Goal: Task Accomplishment & Management: Use online tool/utility

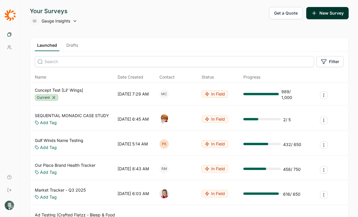
click at [71, 43] on link "Drafts" at bounding box center [72, 46] width 16 height 9
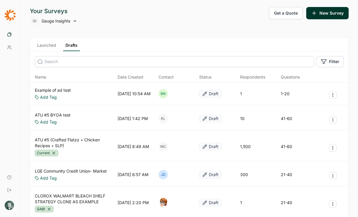
click at [66, 93] on link "Example of ad test" at bounding box center [53, 90] width 36 height 6
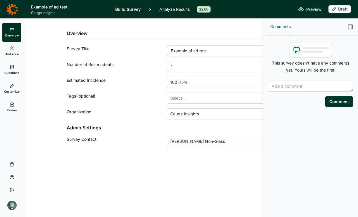
click at [10, 61] on link "Questions" at bounding box center [11, 70] width 19 height 19
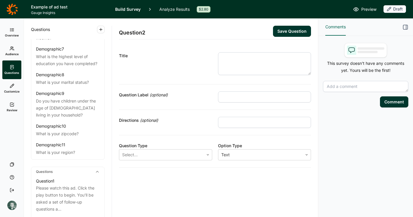
scroll to position [212, 0]
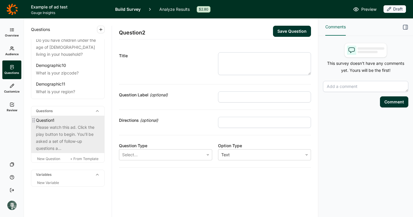
click at [55, 124] on div "Please watch this ad. Click the play button to begin. You'll be asked a set of …" at bounding box center [68, 138] width 64 height 28
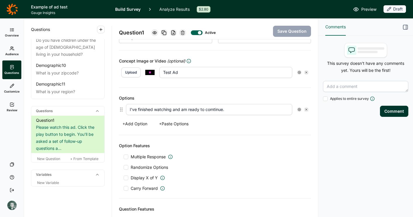
scroll to position [115, 0]
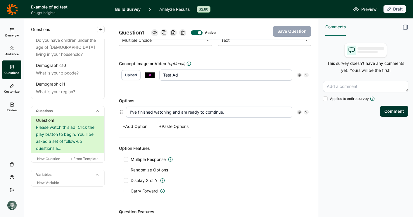
click at [300, 76] on use at bounding box center [299, 75] width 3 height 3
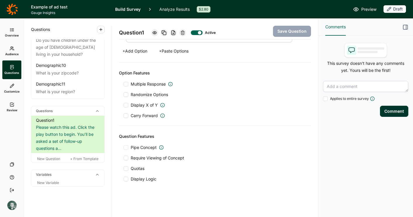
click at [128, 159] on div at bounding box center [126, 158] width 5 height 5
click at [124, 158] on input "Require Viewing of Concept" at bounding box center [124, 158] width 0 height 0
click at [289, 32] on button "Save Question" at bounding box center [292, 31] width 38 height 11
click at [358, 7] on link "Preview" at bounding box center [364, 9] width 23 height 7
